Goal: Task Accomplishment & Management: Use online tool/utility

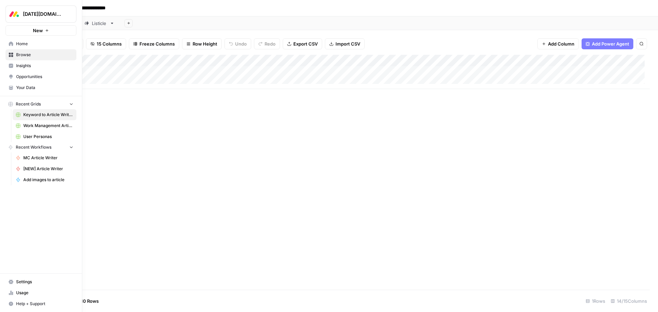
click at [28, 54] on span "Browse" at bounding box center [44, 55] width 57 height 6
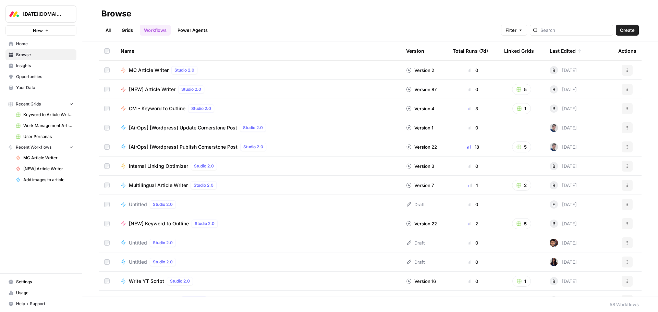
click at [127, 30] on link "Grids" at bounding box center [128, 30] width 20 height 11
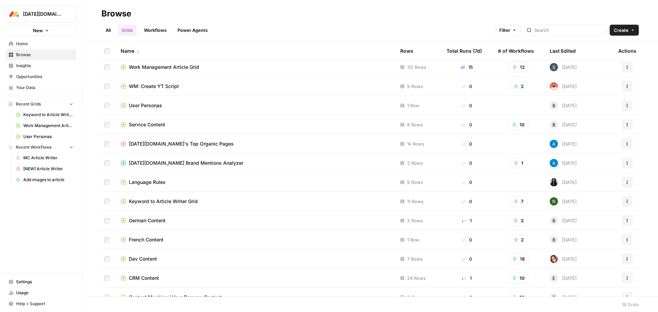
scroll to position [34, 0]
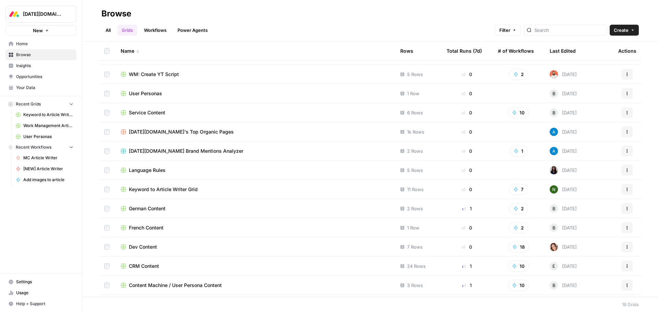
click at [156, 267] on span "CRM Content" at bounding box center [144, 266] width 30 height 7
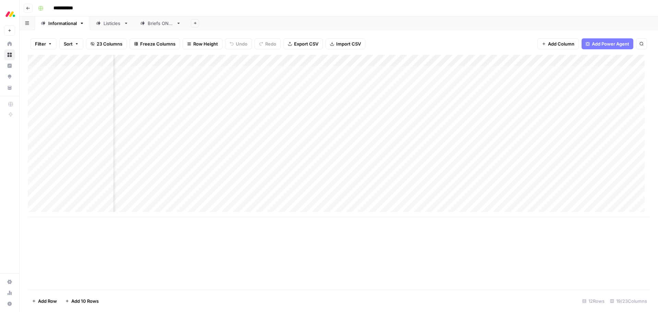
scroll to position [0, 217]
click at [497, 200] on div "Add Column" at bounding box center [339, 136] width 622 height 163
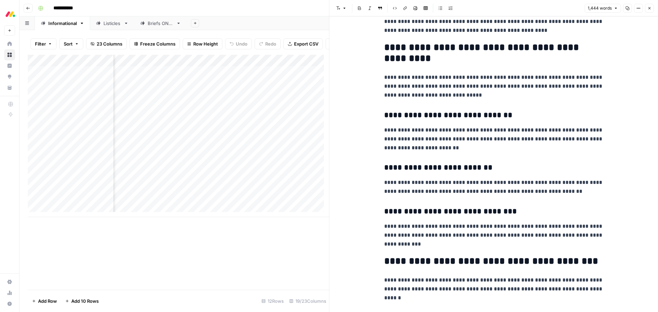
scroll to position [2263, 0]
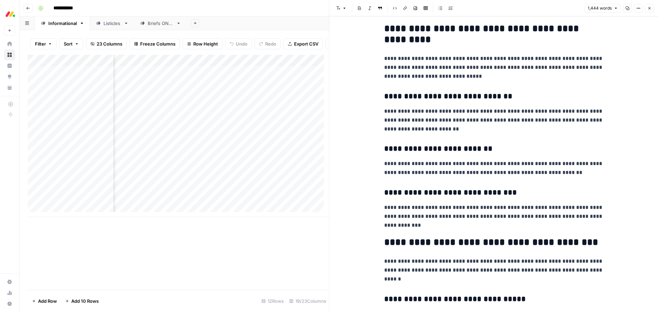
click at [650, 12] on button "Close" at bounding box center [649, 8] width 9 height 9
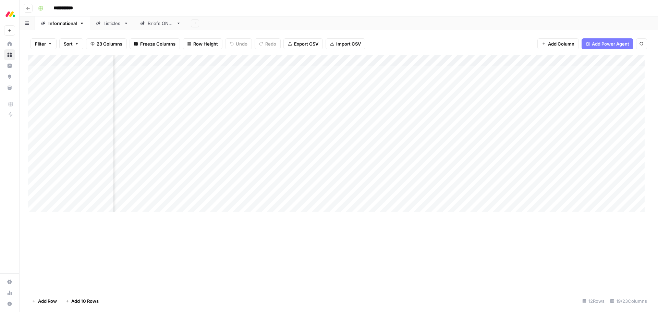
scroll to position [0, 413]
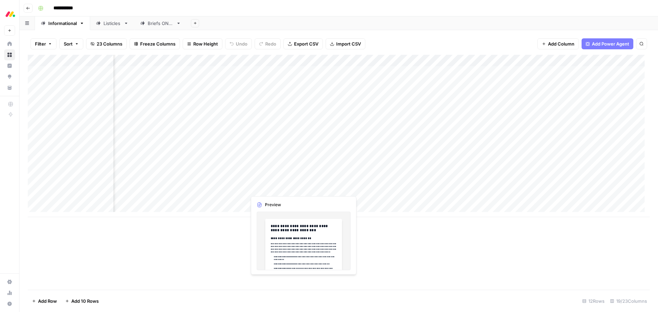
click at [275, 186] on div "Add Column" at bounding box center [339, 136] width 622 height 163
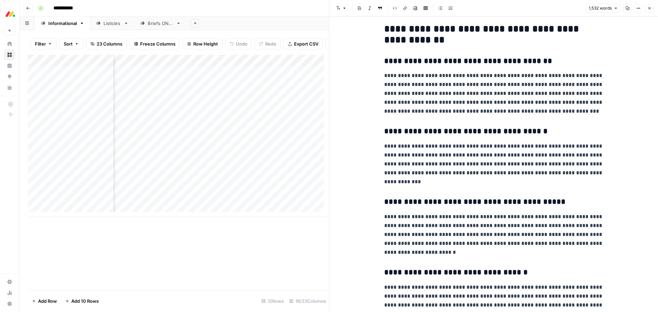
scroll to position [480, 0]
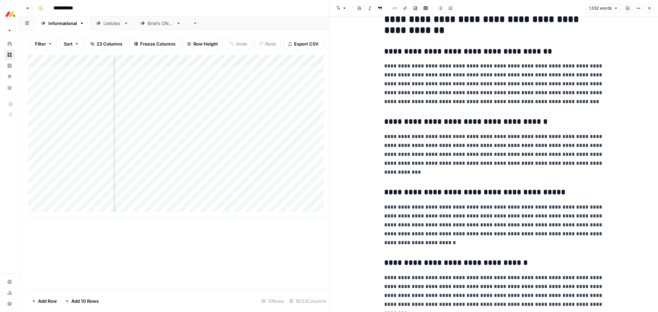
click at [650, 6] on icon "button" at bounding box center [650, 8] width 4 height 4
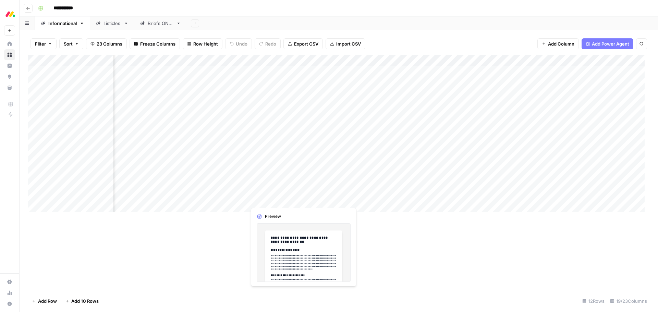
click at [258, 200] on div "Add Column" at bounding box center [339, 136] width 622 height 163
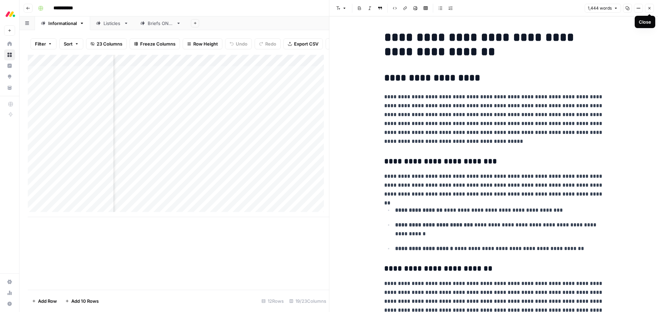
click at [650, 8] on icon "button" at bounding box center [650, 8] width 4 height 4
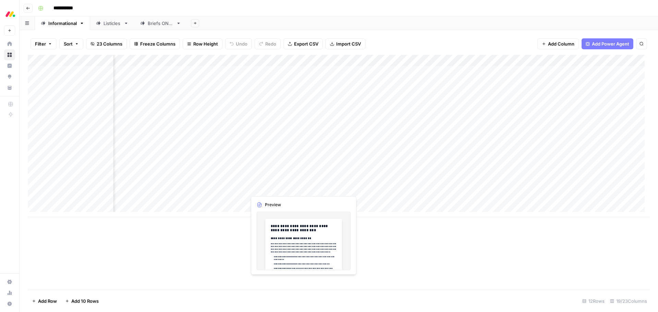
click at [278, 188] on div "Add Column" at bounding box center [339, 136] width 622 height 163
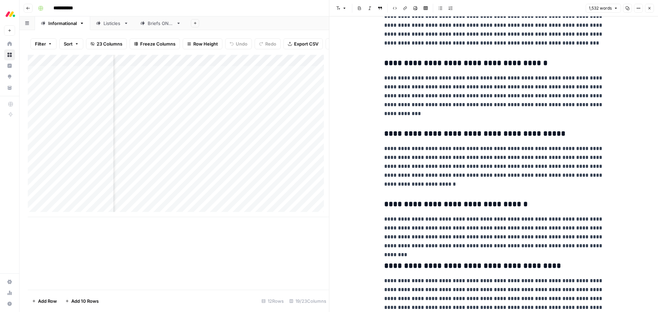
scroll to position [686, 0]
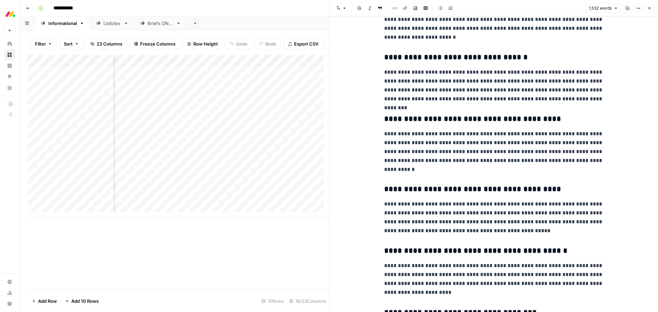
click at [649, 8] on icon "button" at bounding box center [650, 8] width 4 height 4
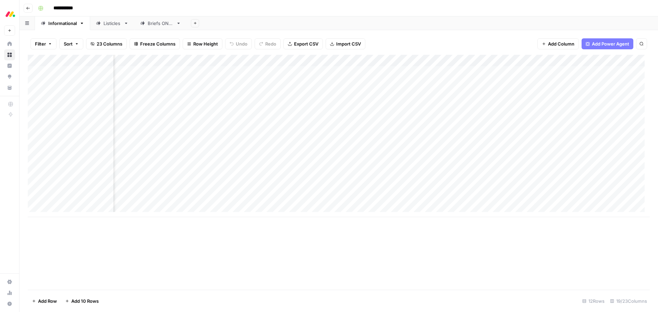
scroll to position [0, 269]
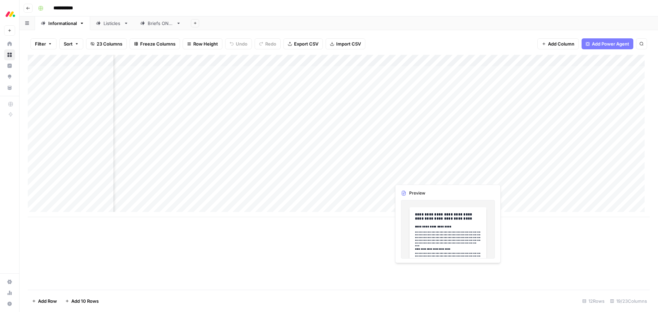
click at [416, 179] on div "Add Column" at bounding box center [339, 136] width 622 height 163
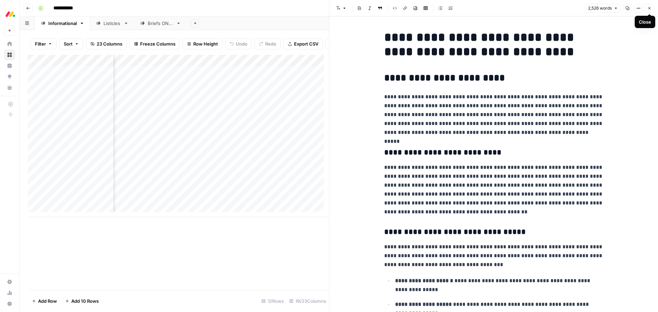
click at [650, 9] on icon "button" at bounding box center [650, 8] width 4 height 4
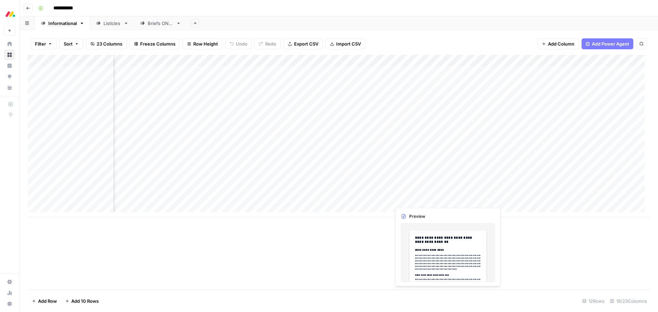
click at [424, 200] on div "Add Column" at bounding box center [339, 136] width 622 height 163
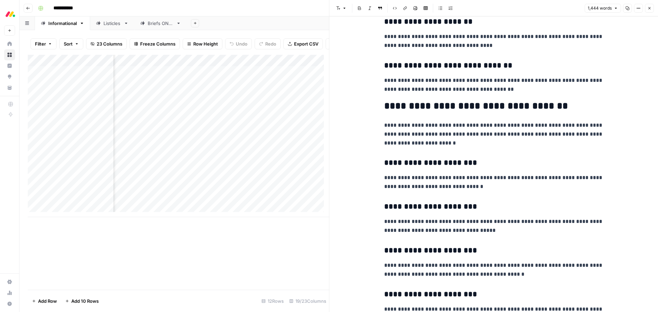
scroll to position [1714, 0]
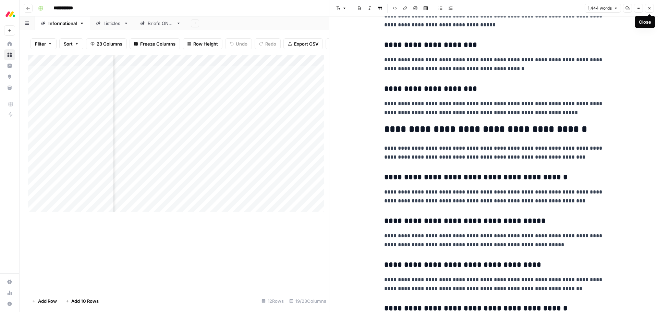
click at [650, 9] on icon "button" at bounding box center [650, 8] width 4 height 4
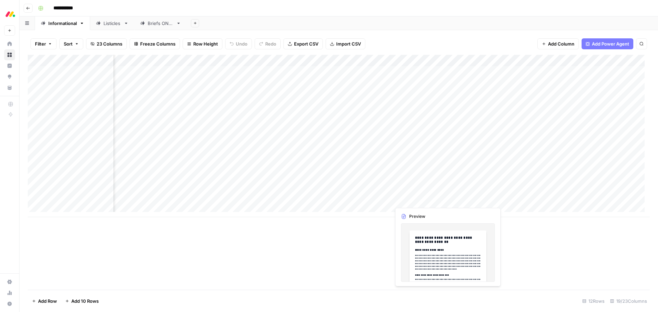
click at [418, 201] on div "Add Column" at bounding box center [339, 136] width 622 height 163
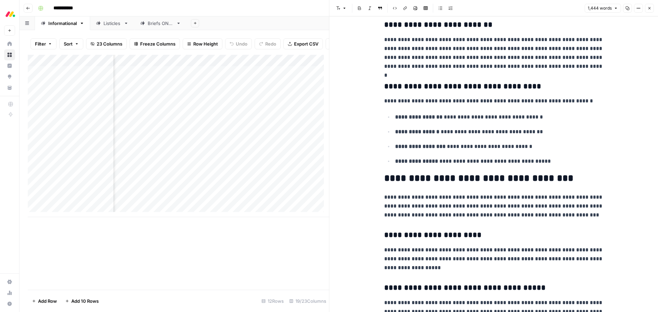
scroll to position [343, 0]
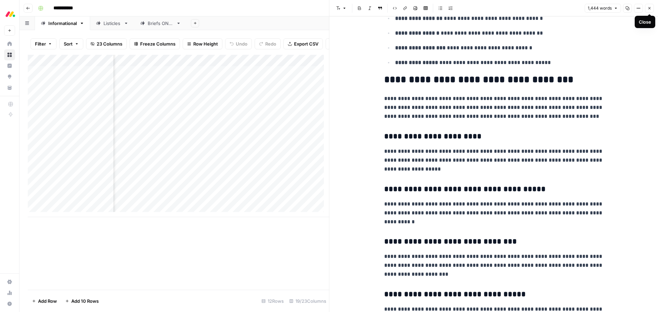
click at [652, 11] on button "Close" at bounding box center [649, 8] width 9 height 9
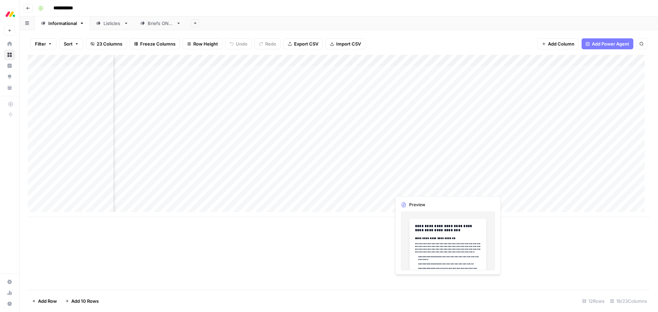
click at [408, 190] on div "Add Column" at bounding box center [339, 136] width 622 height 163
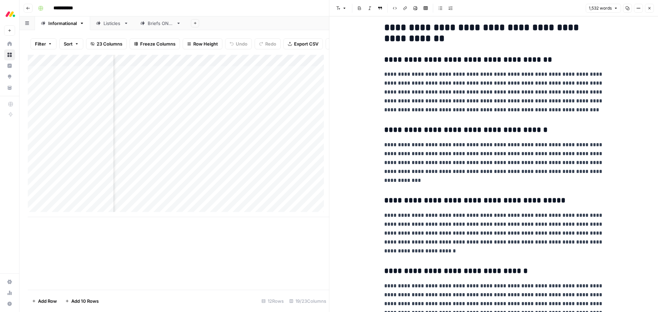
scroll to position [480, 0]
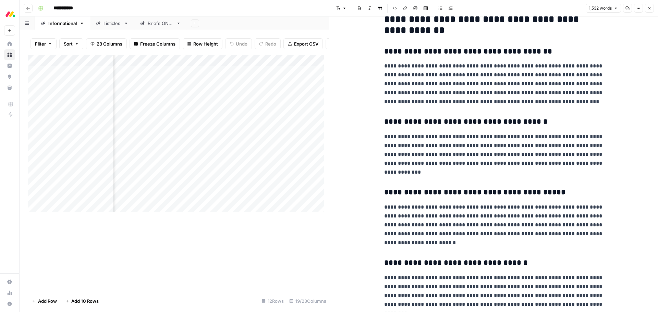
click at [651, 10] on icon "button" at bounding box center [650, 8] width 4 height 4
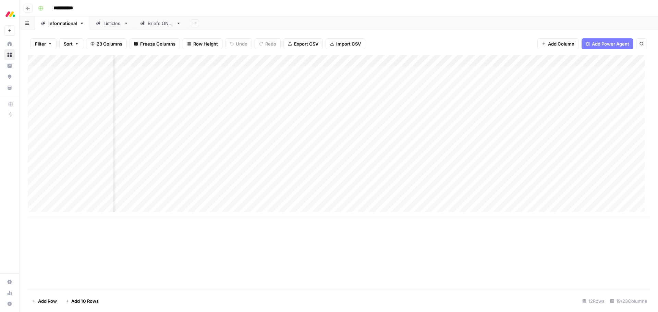
click at [414, 177] on div "Add Column" at bounding box center [339, 136] width 622 height 163
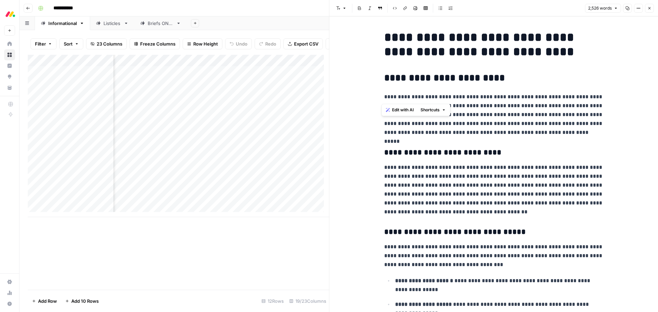
drag, startPoint x: 386, startPoint y: 97, endPoint x: 427, endPoint y: 95, distance: 40.5
click at [427, 95] on p "**********" at bounding box center [493, 115] width 219 height 45
click at [649, 11] on button "Close" at bounding box center [649, 8] width 9 height 9
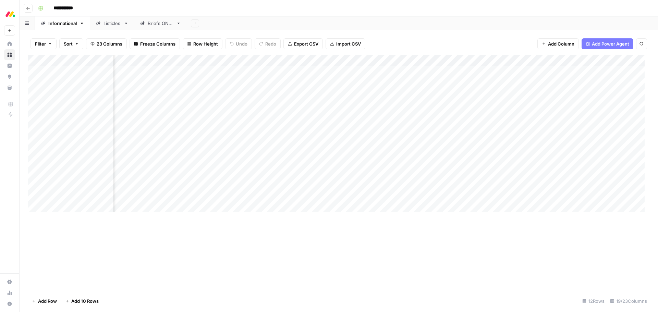
scroll to position [0, 454]
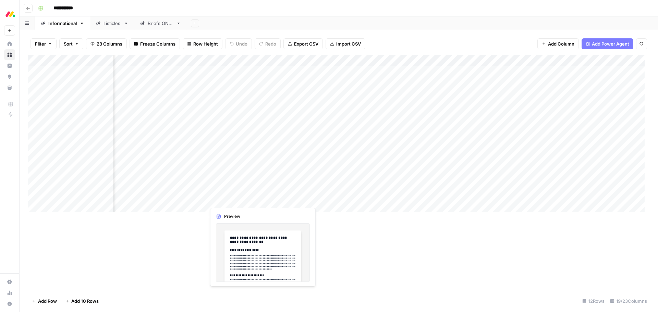
click at [235, 200] on div "Add Column" at bounding box center [339, 136] width 622 height 163
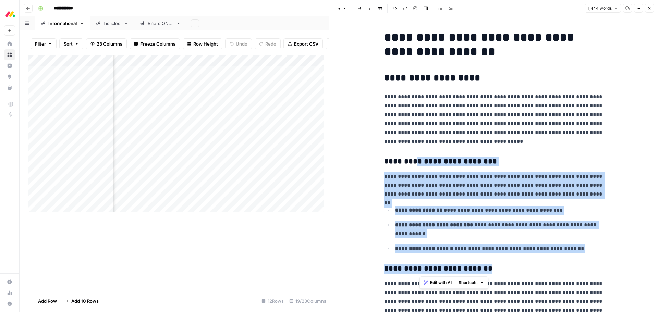
drag, startPoint x: 493, startPoint y: 271, endPoint x: 415, endPoint y: 155, distance: 140.2
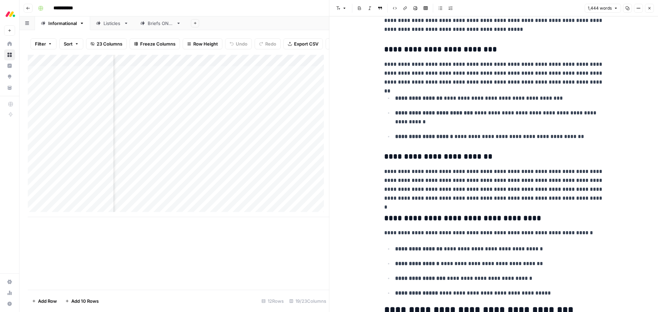
scroll to position [171, 0]
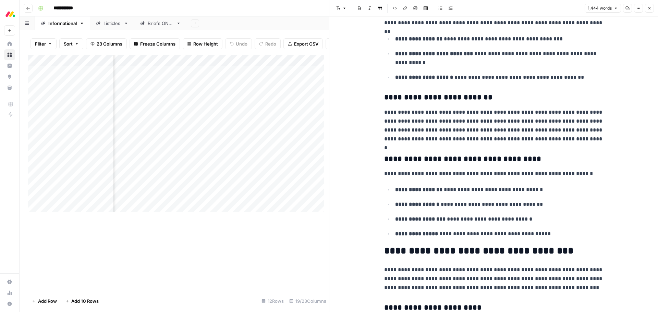
click at [651, 7] on icon "button" at bounding box center [650, 8] width 4 height 4
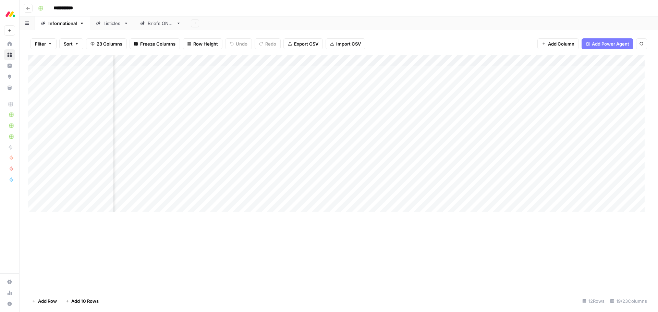
scroll to position [0, 545]
click at [422, 36] on div "Filter Sort 23 Columns Freeze Columns Row Height Undo Redo Export CSV Import CS…" at bounding box center [339, 44] width 622 height 22
click at [283, 255] on div "Add Column" at bounding box center [339, 172] width 622 height 235
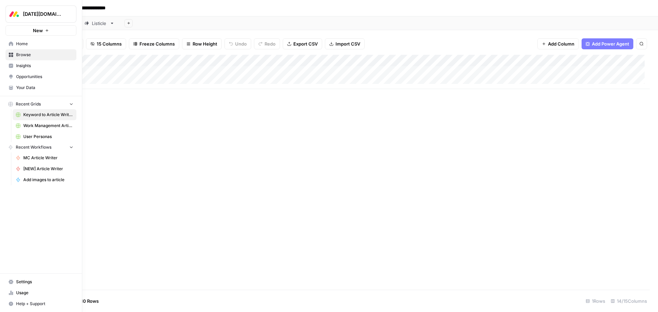
click at [54, 124] on span "Work Management Article Grid" at bounding box center [48, 126] width 50 height 6
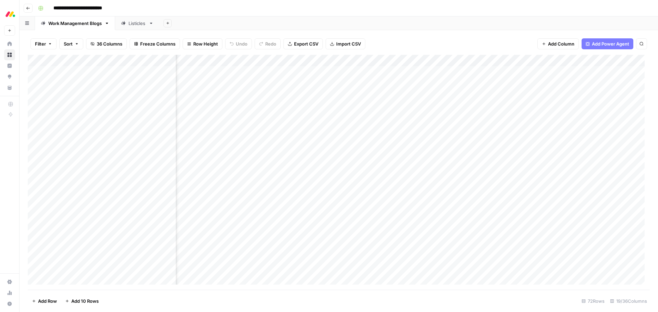
scroll to position [0, 331]
click at [431, 61] on div "Add Column" at bounding box center [339, 172] width 622 height 235
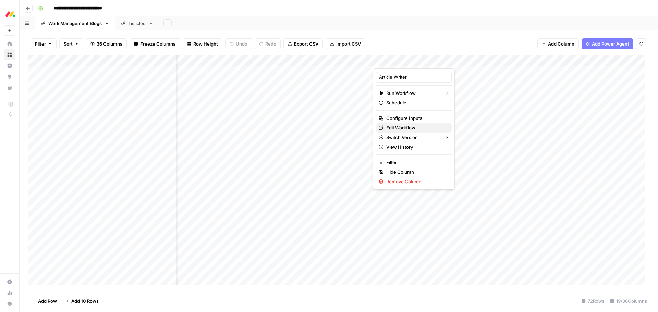
click at [421, 126] on span "Edit Workflow" at bounding box center [416, 127] width 60 height 7
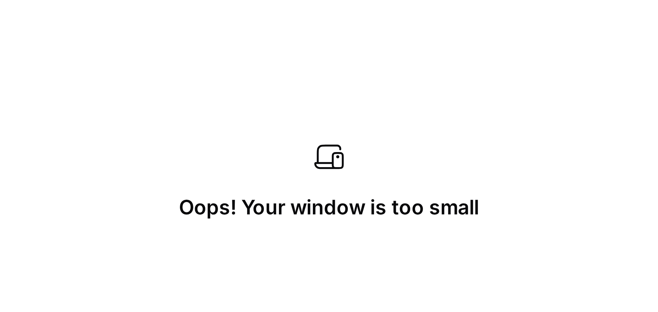
scroll to position [0, 406]
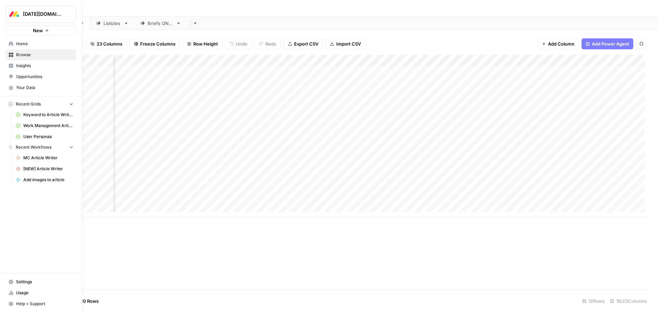
click at [36, 88] on span "Your Data" at bounding box center [44, 88] width 57 height 6
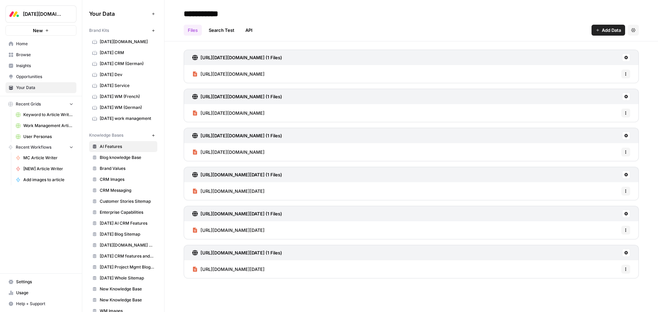
click at [114, 49] on link "[DATE] CRM" at bounding box center [123, 52] width 68 height 11
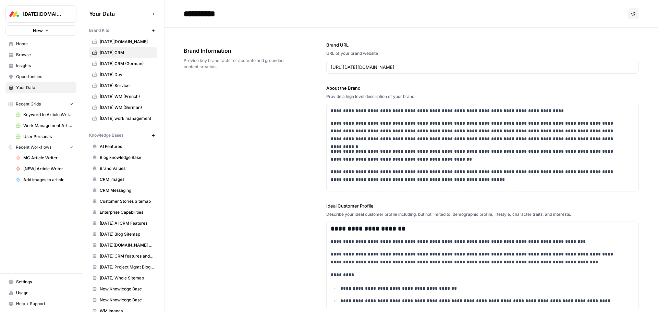
click at [431, 42] on label "Brand URL" at bounding box center [482, 44] width 313 height 7
click at [431, 64] on input "https://monday.com/crm" at bounding box center [483, 67] width 304 height 7
click at [117, 188] on span "CRM Messaging" at bounding box center [127, 191] width 55 height 6
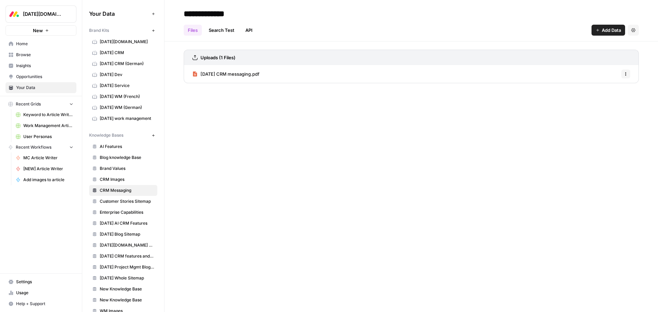
click at [244, 72] on span "monday CRM messaging.pdf" at bounding box center [230, 74] width 59 height 7
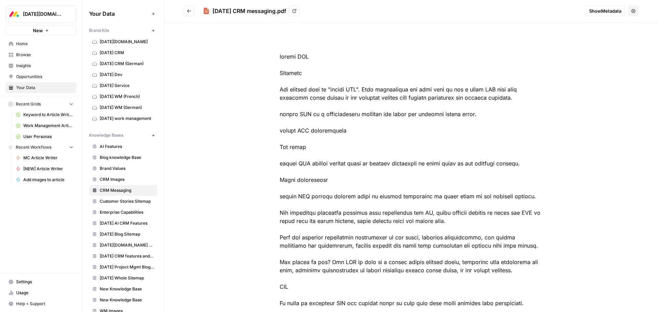
click at [119, 223] on span "Monday AI CRM Features" at bounding box center [127, 223] width 55 height 6
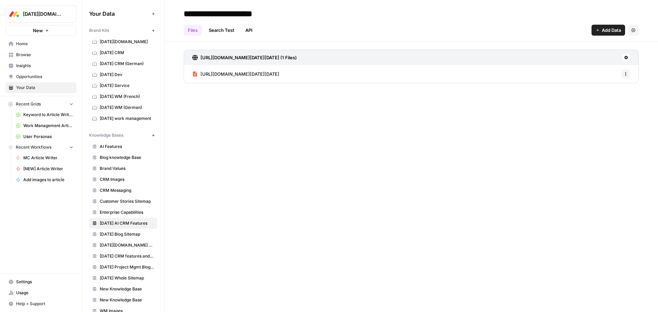
click at [279, 70] on link "https://support.monday.com/hc/en-us/articles/25548698480914-Using-AI-with-monda…" at bounding box center [235, 74] width 87 height 18
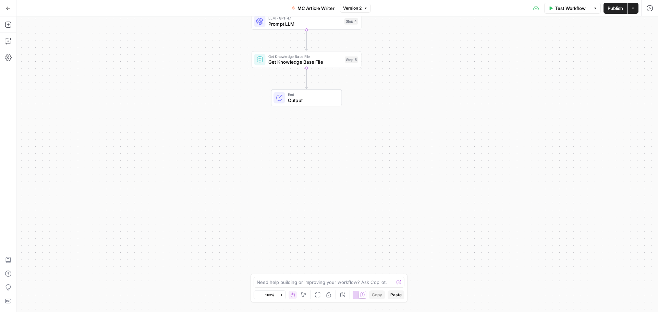
drag, startPoint x: 346, startPoint y: 196, endPoint x: 382, endPoint y: 63, distance: 138.3
click at [382, 63] on div "Workflow Set Inputs Inputs Google Search Google Search Step 1 Run Code · Python…" at bounding box center [337, 164] width 642 height 296
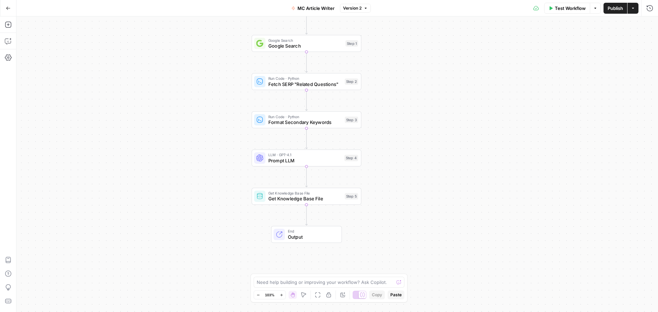
click at [322, 159] on span "Prompt LLM" at bounding box center [304, 160] width 73 height 7
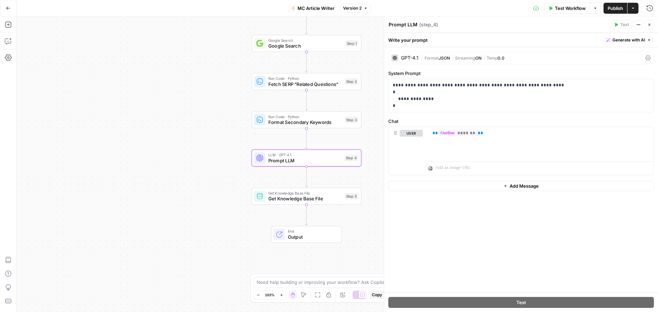
click at [405, 24] on textarea "Prompt LLM" at bounding box center [403, 24] width 29 height 7
type textarea "Extract title"
click at [485, 247] on div "**********" at bounding box center [521, 169] width 274 height 245
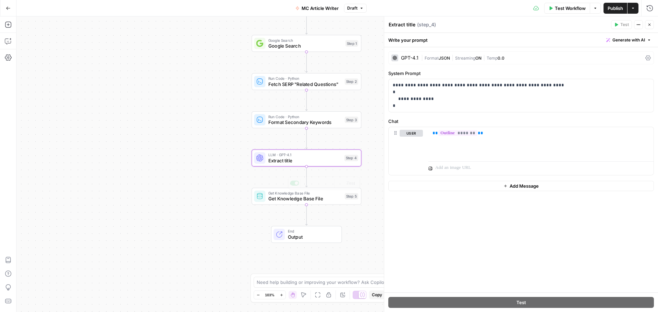
click at [199, 197] on div "Workflow Set Inputs Inputs Google Search Google Search Step 1 Run Code · Python…" at bounding box center [337, 164] width 642 height 296
click at [648, 28] on button "Close" at bounding box center [649, 24] width 9 height 9
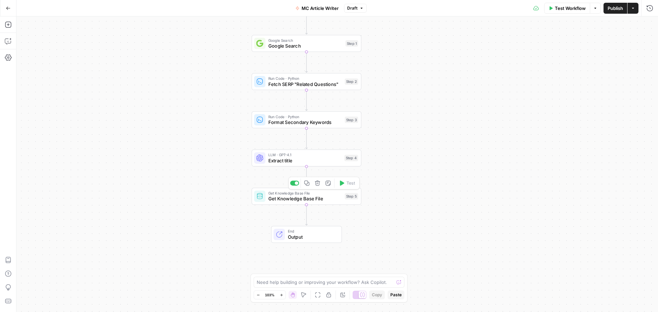
click at [321, 201] on span "Get Knowledge Base File" at bounding box center [305, 198] width 74 height 7
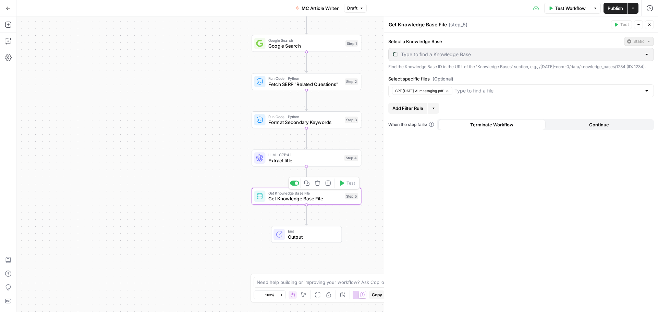
type input "[DATE][DOMAIN_NAME] AI offering"
drag, startPoint x: 648, startPoint y: 25, endPoint x: 568, endPoint y: 61, distance: 87.9
click at [648, 25] on icon "button" at bounding box center [650, 25] width 4 height 4
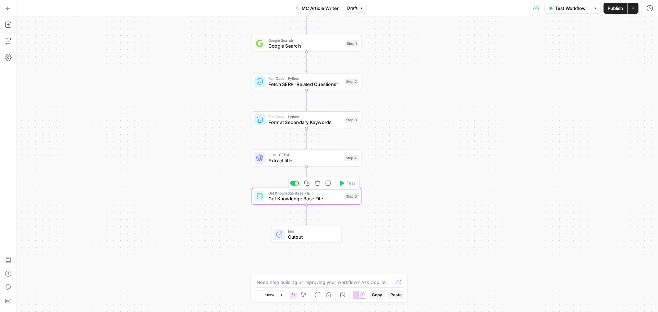
click at [328, 184] on icon "button" at bounding box center [328, 183] width 6 height 6
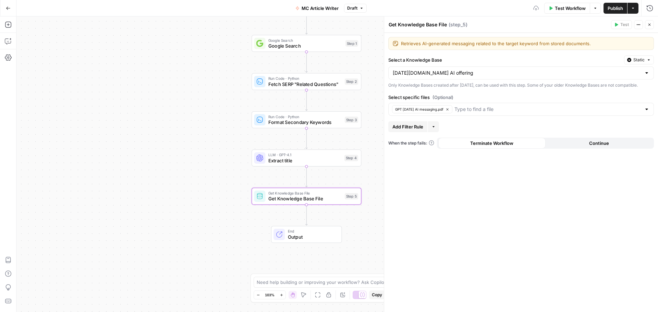
type textarea "Retrieves AI-generated messaging related to the target keyword from stored docu…"
click at [479, 55] on div "Retrieves AI-generated messaging related to the target keyword from stored docu…" at bounding box center [521, 172] width 274 height 279
click at [484, 227] on div "Retrieves AI-generated messaging related to the target keyword from stored docu…" at bounding box center [521, 172] width 274 height 279
click at [648, 26] on icon "button" at bounding box center [650, 25] width 4 height 4
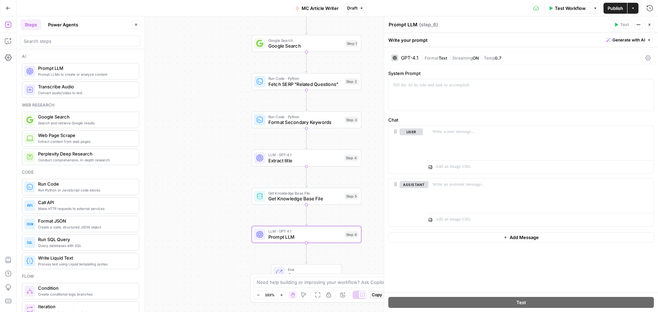
click at [409, 57] on div "GPT-4.1" at bounding box center [409, 58] width 17 height 5
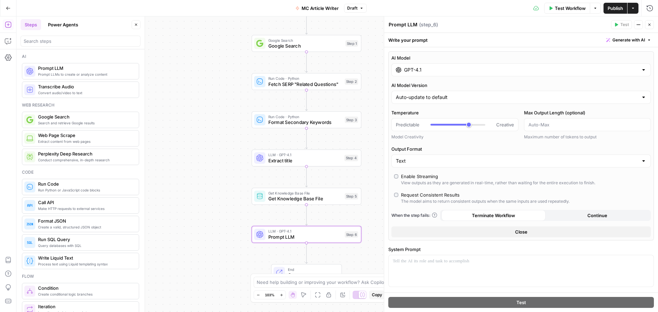
click at [472, 71] on input "GPT-4.1" at bounding box center [521, 70] width 234 height 7
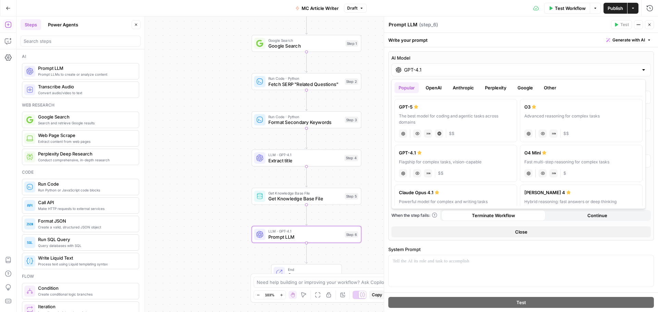
click at [463, 88] on button "Anthropic" at bounding box center [463, 87] width 29 height 11
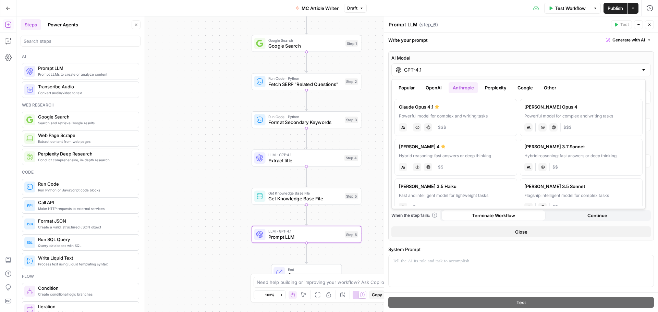
click at [471, 150] on div "[PERSON_NAME] 4" at bounding box center [456, 146] width 114 height 7
type input "[PERSON_NAME] 4"
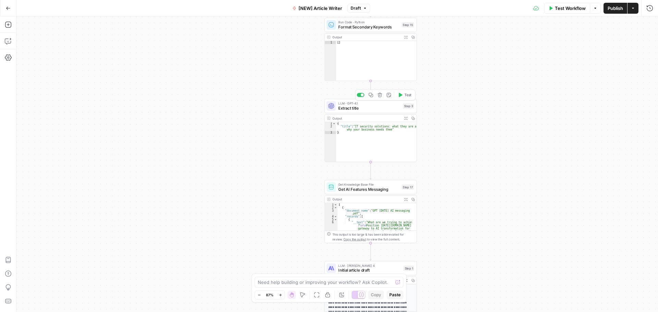
click at [360, 108] on span "Extract title" at bounding box center [369, 108] width 62 height 6
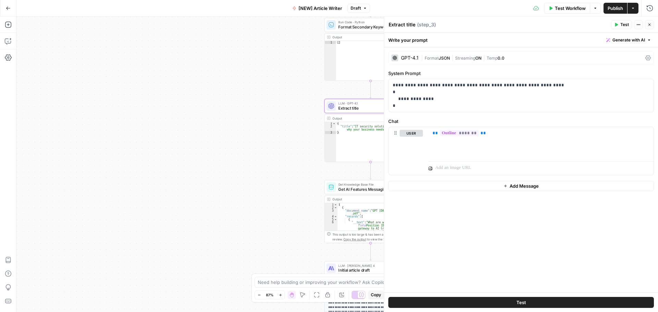
drag, startPoint x: 313, startPoint y: 151, endPoint x: 555, endPoint y: 82, distance: 251.7
click at [313, 151] on div "Workflow Set Inputs Inputs Google Search Google Search Step 2 Output Expand Out…" at bounding box center [337, 164] width 642 height 296
click at [649, 24] on icon "button" at bounding box center [650, 25] width 2 height 2
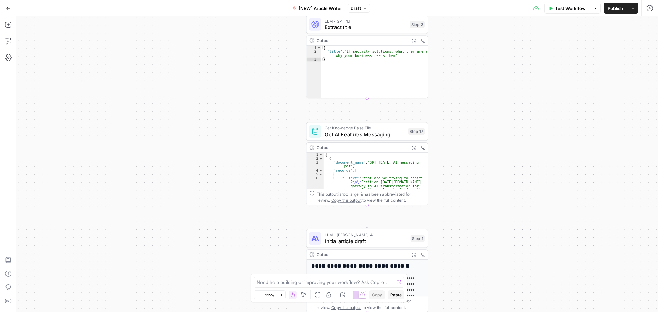
drag, startPoint x: 316, startPoint y: 201, endPoint x: 295, endPoint y: 146, distance: 58.8
click at [295, 146] on div "Workflow Set Inputs Inputs Google Search Google Search Step 2 Output Expand Out…" at bounding box center [337, 164] width 642 height 296
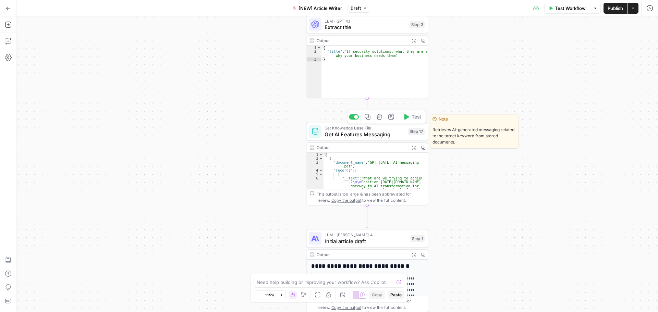
click at [343, 133] on span "Get AI Features Messaging" at bounding box center [365, 134] width 80 height 8
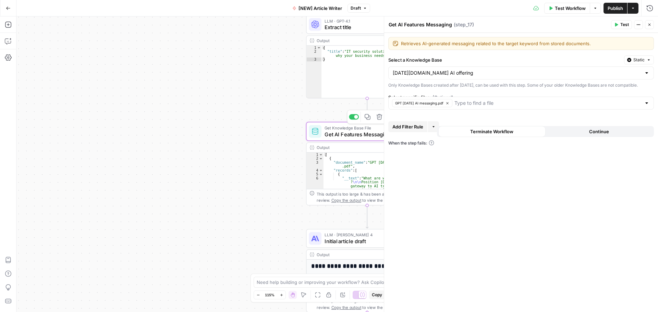
type input "[DATE][DOMAIN_NAME] AI offering"
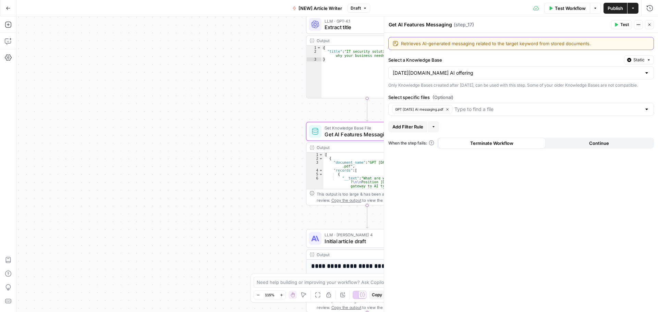
click at [484, 41] on textarea "Retrieves AI-generated messaging related to the target keyword from stored docu…" at bounding box center [525, 43] width 249 height 7
drag, startPoint x: 648, startPoint y: 26, endPoint x: 425, endPoint y: 159, distance: 259.4
click at [648, 26] on icon "button" at bounding box center [650, 25] width 4 height 4
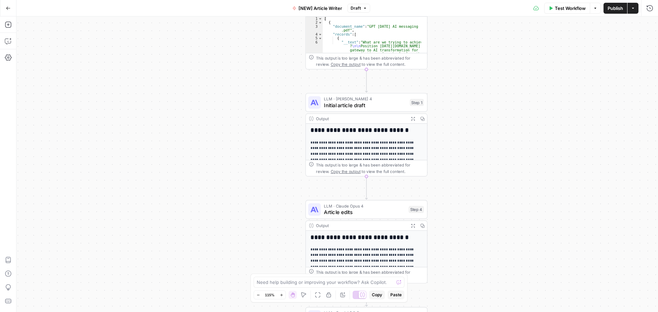
drag, startPoint x: 274, startPoint y: 244, endPoint x: 275, endPoint y: 118, distance: 126.2
click at [273, 104] on div "Workflow Set Inputs Inputs Google Search Google Search Step 2 Output Expand Out…" at bounding box center [337, 164] width 642 height 296
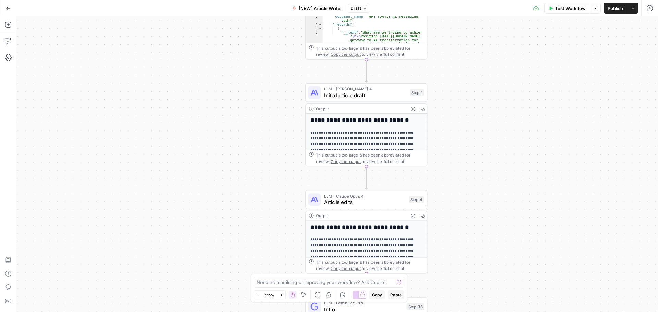
drag, startPoint x: 284, startPoint y: 185, endPoint x: 288, endPoint y: 146, distance: 39.0
click at [280, 163] on div "Workflow Set Inputs Inputs Google Search Google Search Step 2 Output Expand Out…" at bounding box center [337, 164] width 642 height 296
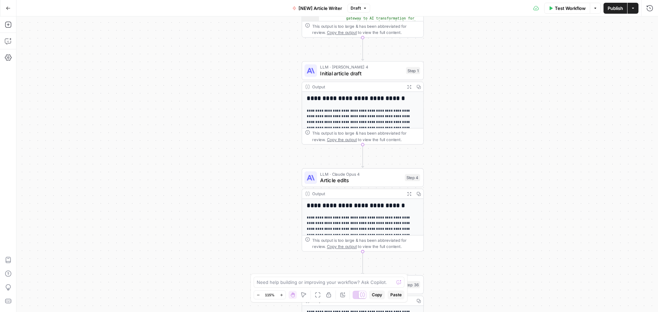
click at [379, 68] on span "LLM · [PERSON_NAME] 4" at bounding box center [361, 67] width 83 height 6
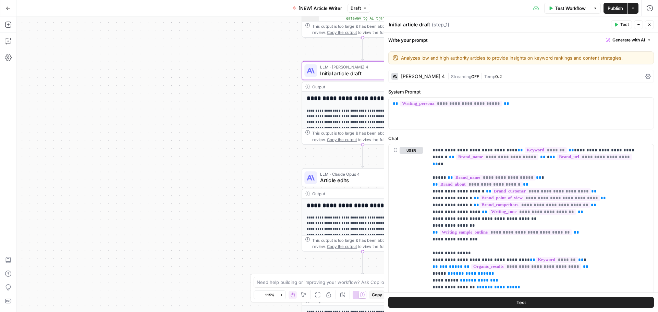
click at [418, 77] on div "[PERSON_NAME] 4" at bounding box center [423, 76] width 44 height 5
